Goal: Information Seeking & Learning: Understand process/instructions

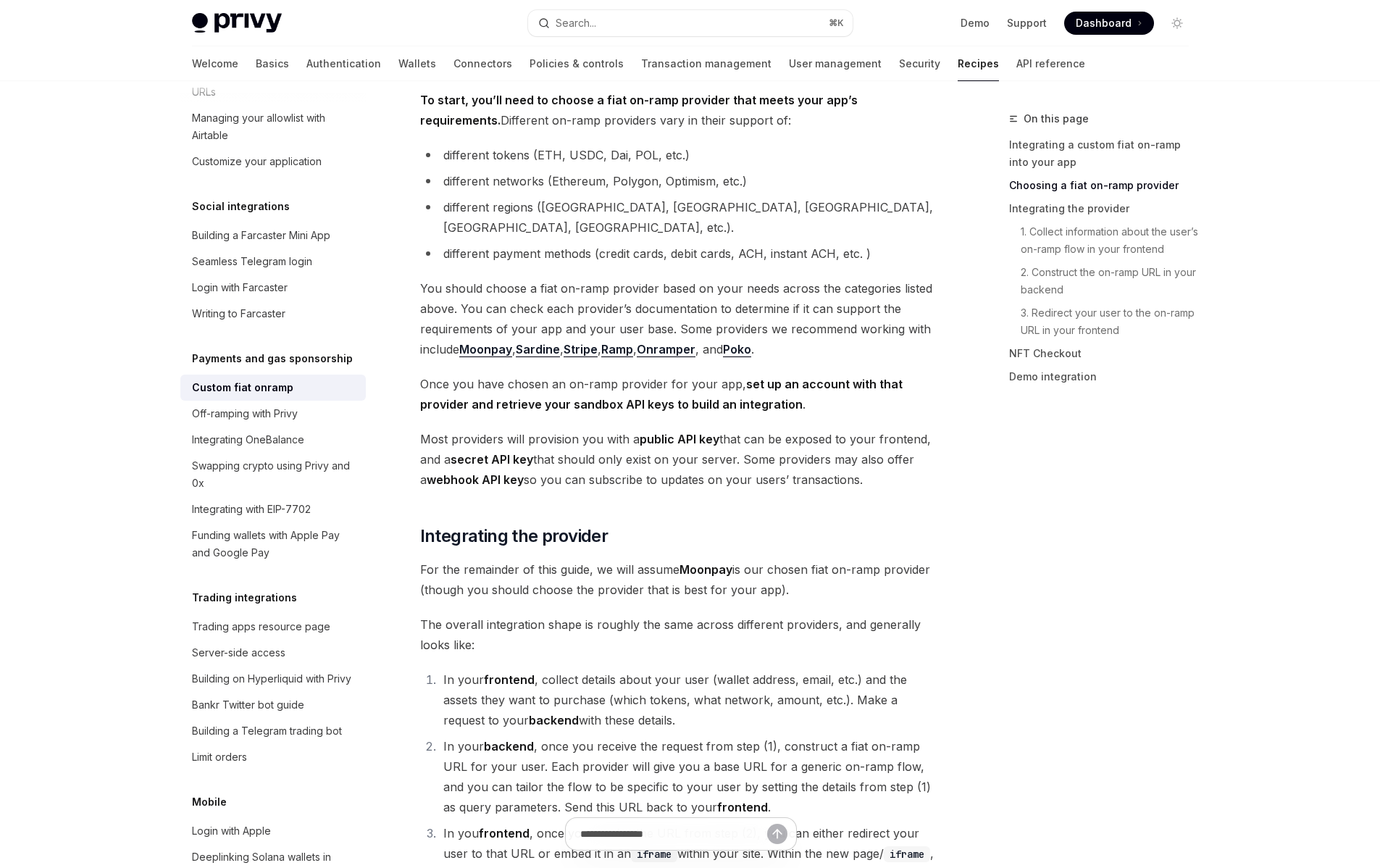
scroll to position [522, 0]
click at [750, 312] on span "You should choose a fiat on-ramp provider based on your needs across the catego…" at bounding box center [681, 320] width 523 height 81
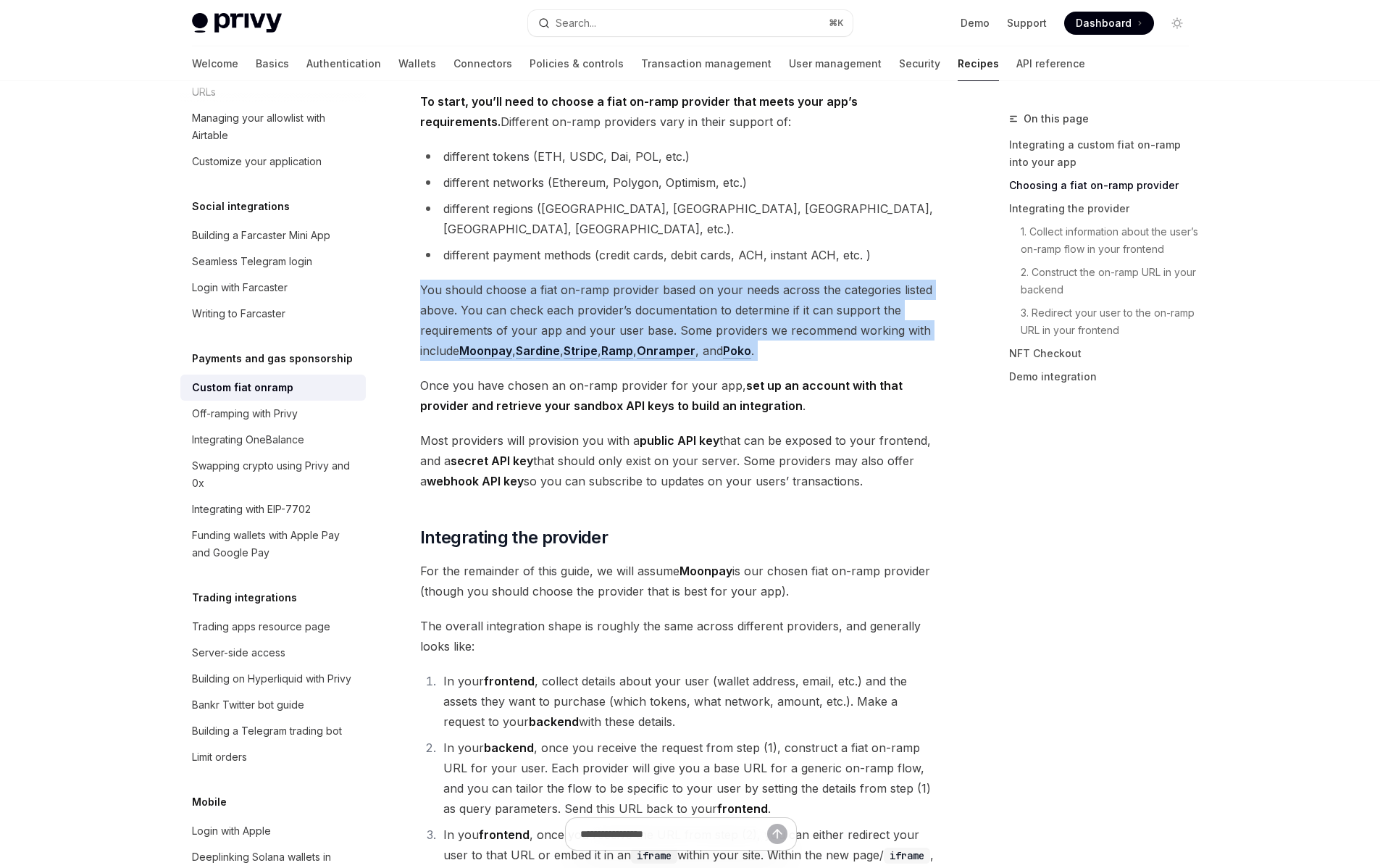
click at [750, 312] on span "You should choose a fiat on-ramp provider based on your needs across the catego…" at bounding box center [681, 320] width 523 height 81
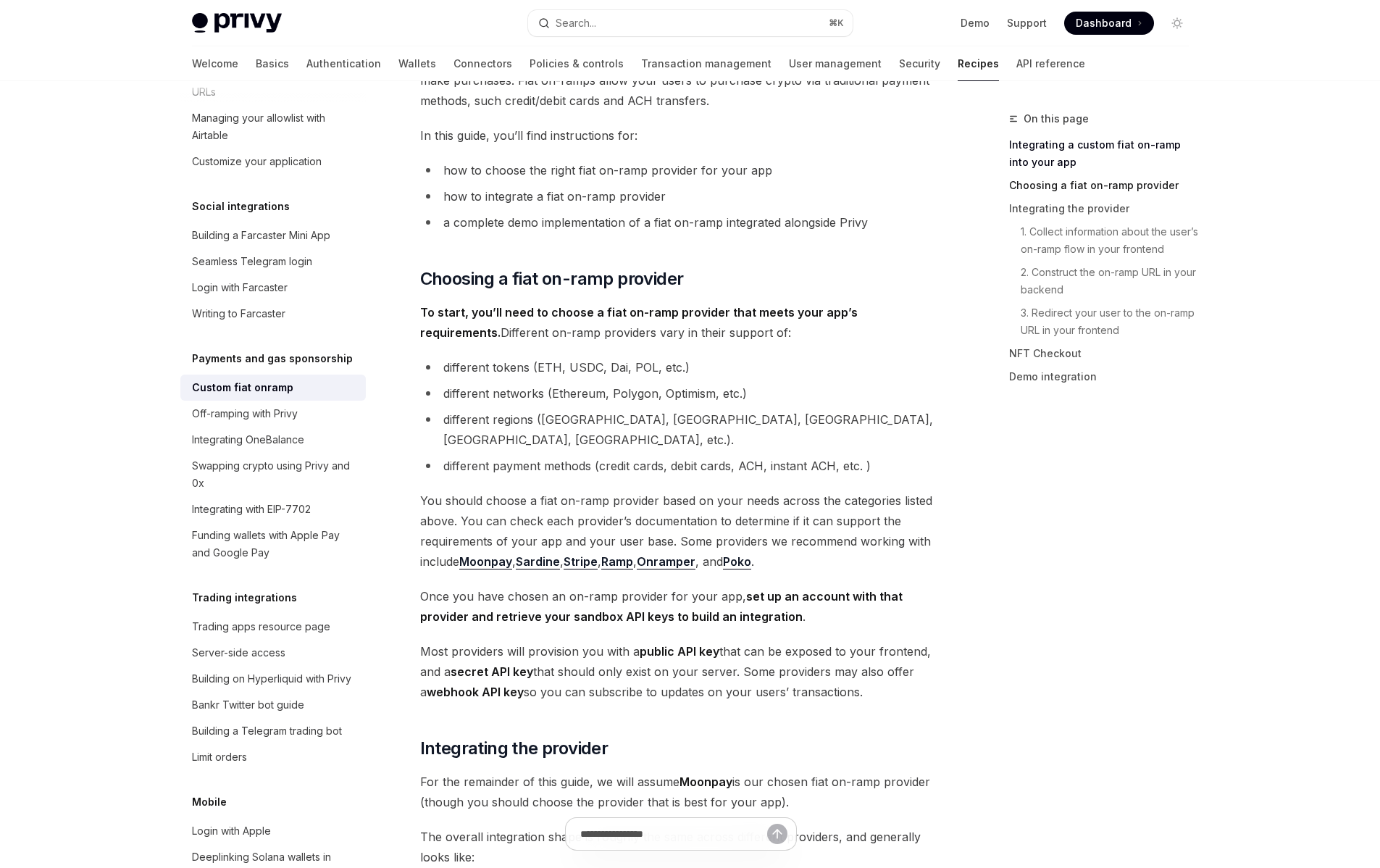
scroll to position [107, 0]
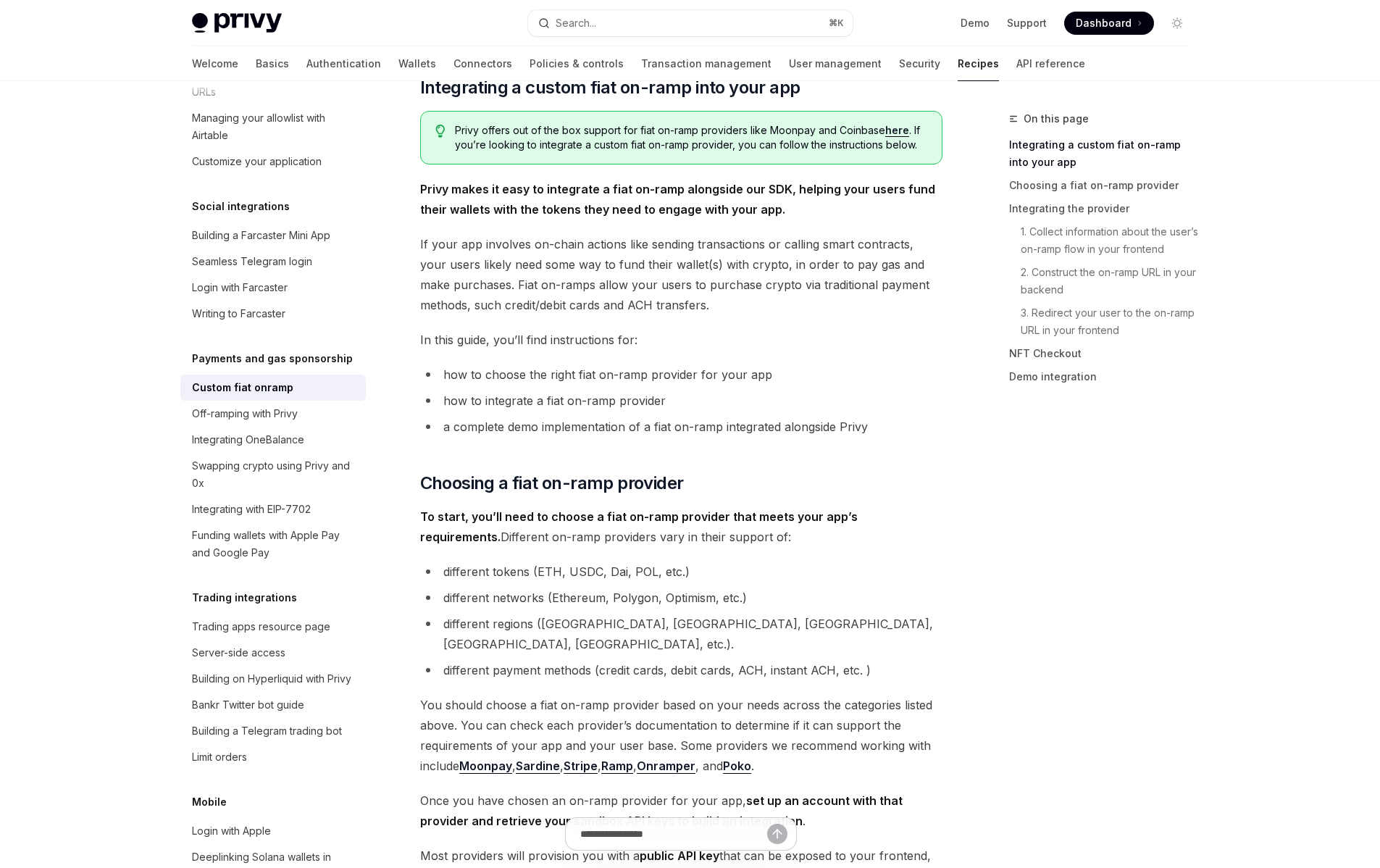
click at [543, 132] on span "Privy offers out of the box support for fiat on-ramp providers like Moonpay and…" at bounding box center [690, 137] width 471 height 29
click at [644, 130] on span "Privy offers out of the box support for fiat on-ramp providers like Moonpay and…" at bounding box center [690, 137] width 471 height 29
click at [687, 132] on span "Privy offers out of the box support for fiat on-ramp providers like Moonpay and…" at bounding box center [690, 137] width 471 height 29
click at [778, 129] on span "Privy offers out of the box support for fiat on-ramp providers like Moonpay and…" at bounding box center [690, 137] width 471 height 29
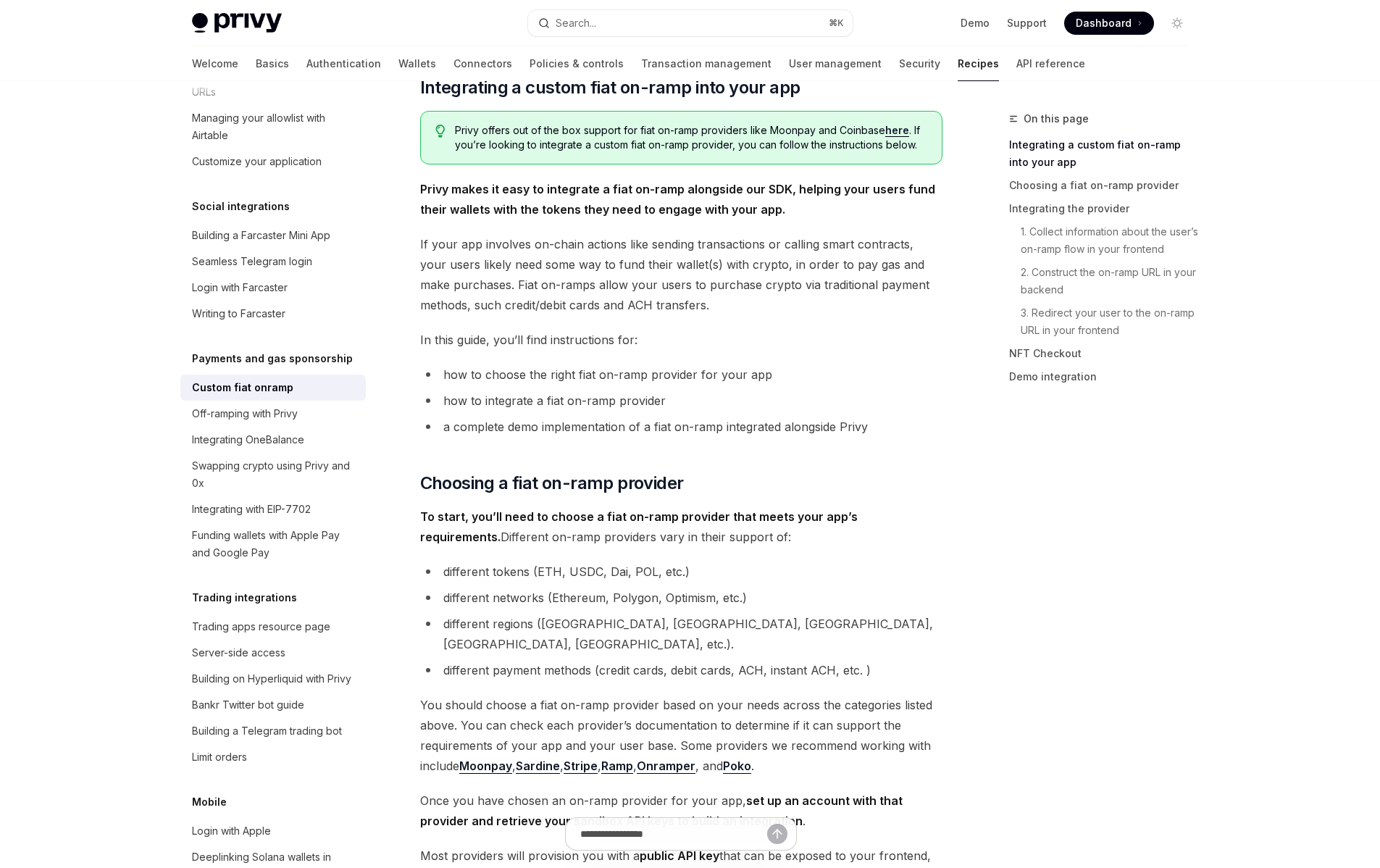
click at [898, 127] on link "here" at bounding box center [897, 130] width 24 height 13
type textarea "*"
